Goal: Find specific page/section: Find specific page/section

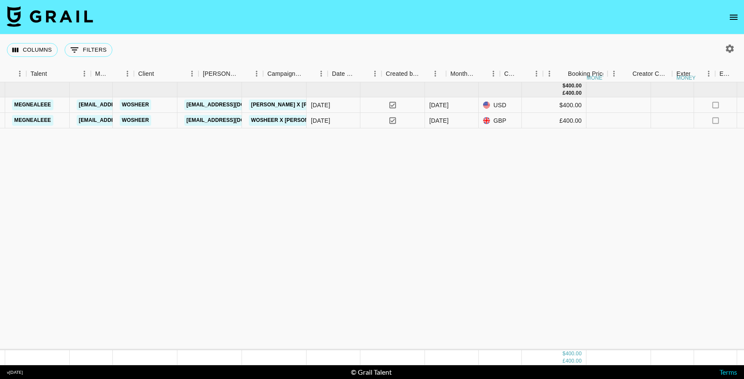
scroll to position [0, 503]
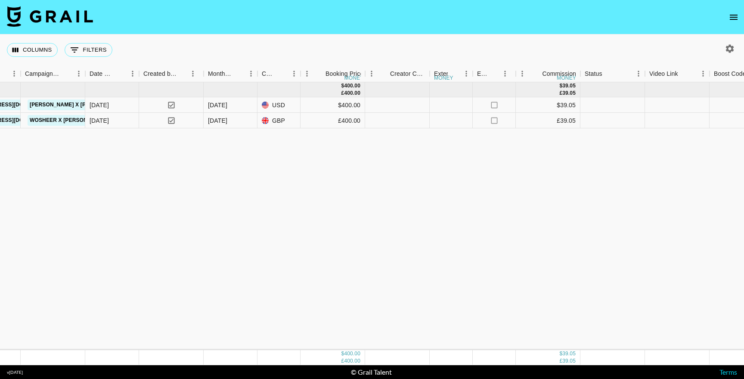
click at [734, 22] on button "open drawer" at bounding box center [733, 17] width 17 height 17
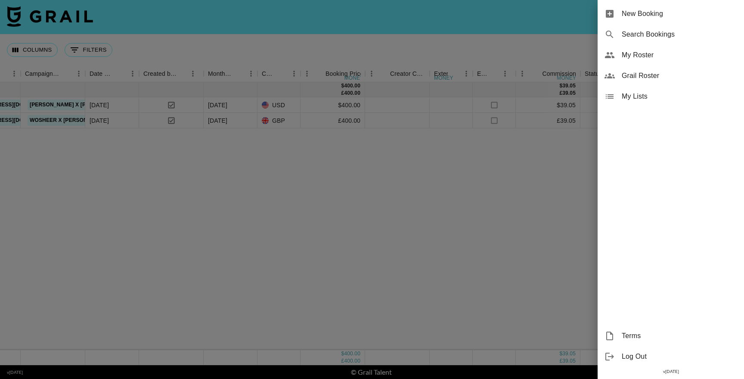
click at [653, 59] on span "My Roster" at bounding box center [679, 55] width 115 height 10
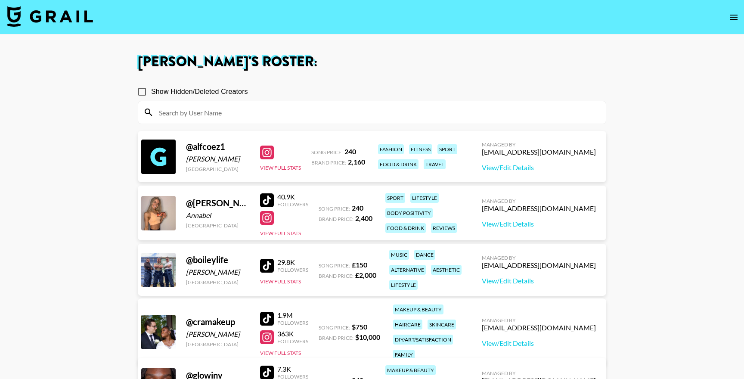
click at [285, 112] on input at bounding box center [377, 113] width 447 height 14
click at [733, 22] on button "open drawer" at bounding box center [733, 17] width 17 height 17
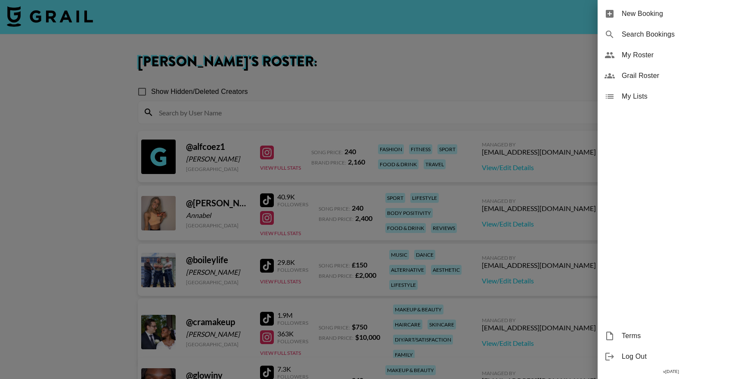
click at [652, 76] on span "Grail Roster" at bounding box center [679, 76] width 115 height 10
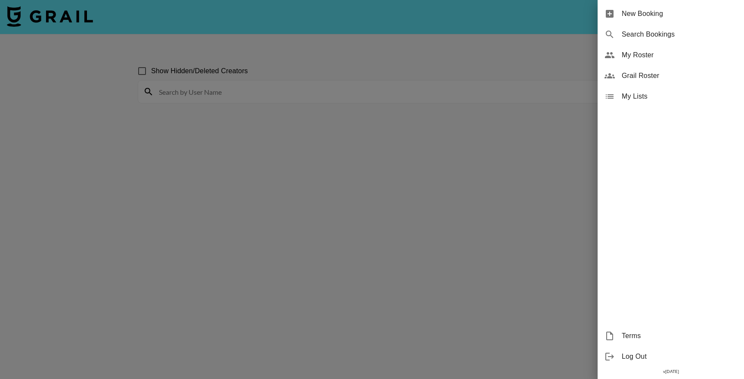
click at [395, 84] on div at bounding box center [372, 189] width 744 height 379
click at [311, 89] on div at bounding box center [372, 189] width 744 height 379
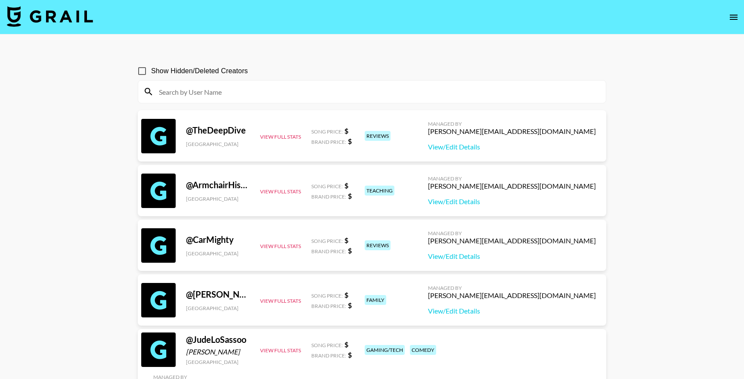
click at [301, 85] on input at bounding box center [377, 92] width 447 height 14
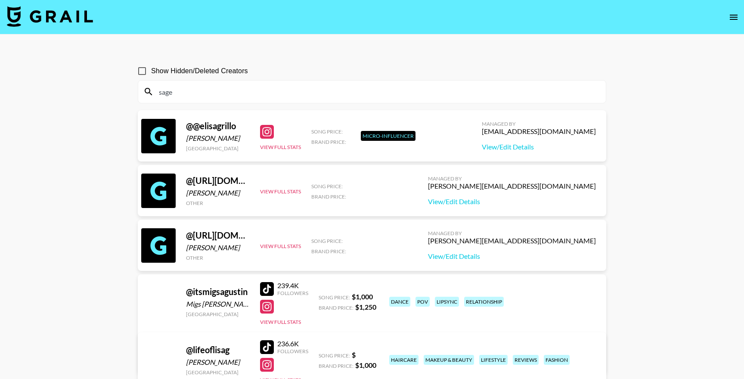
type input "sage"
